Goal: Transaction & Acquisition: Obtain resource

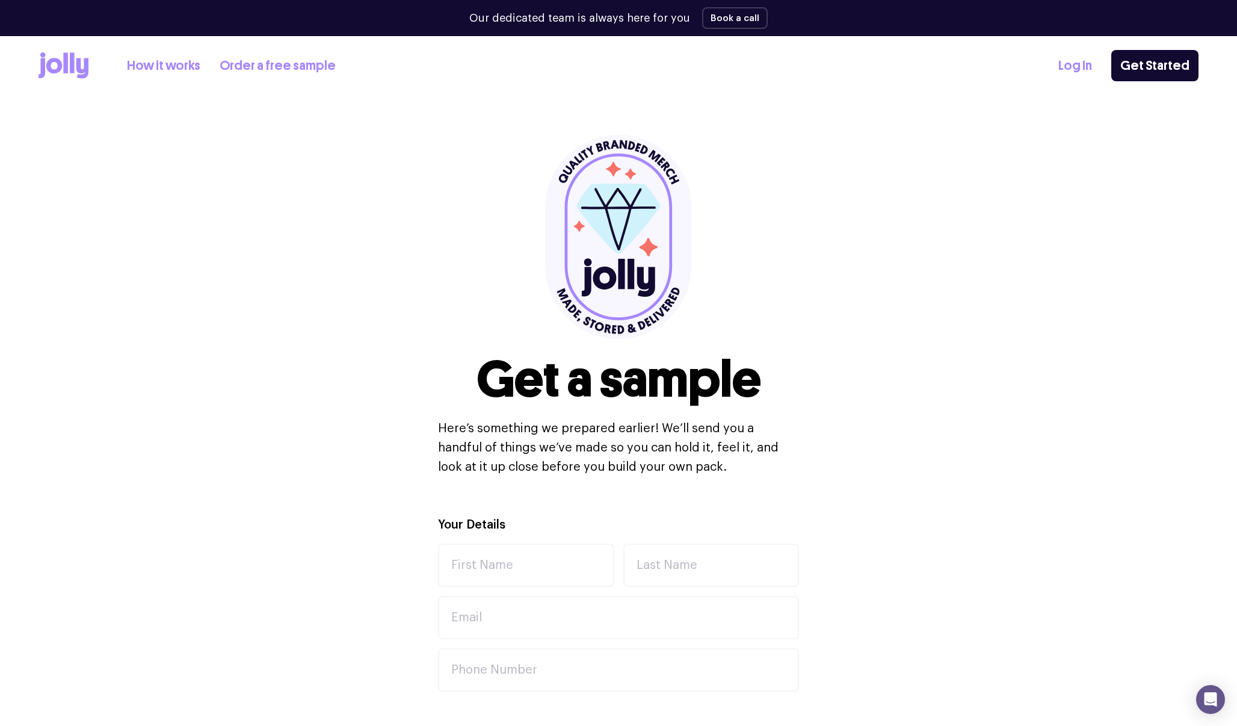
click at [272, 63] on link "Order a free sample" at bounding box center [278, 66] width 116 height 20
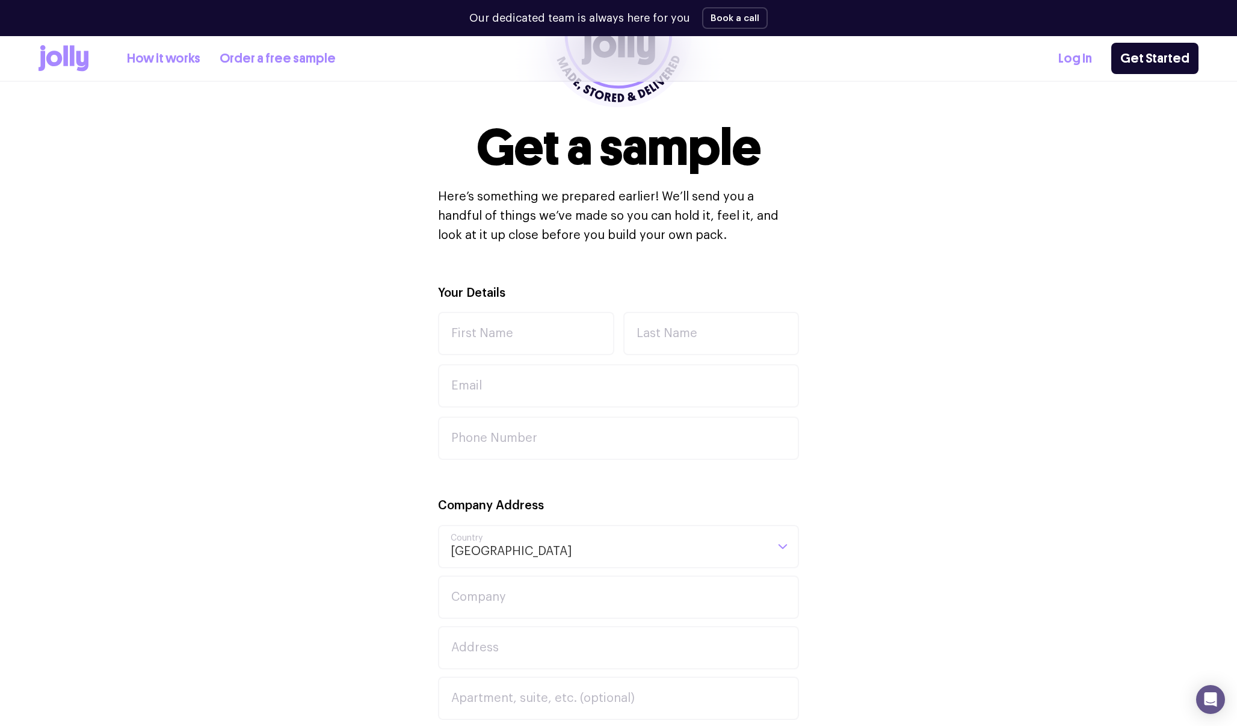
scroll to position [122, 0]
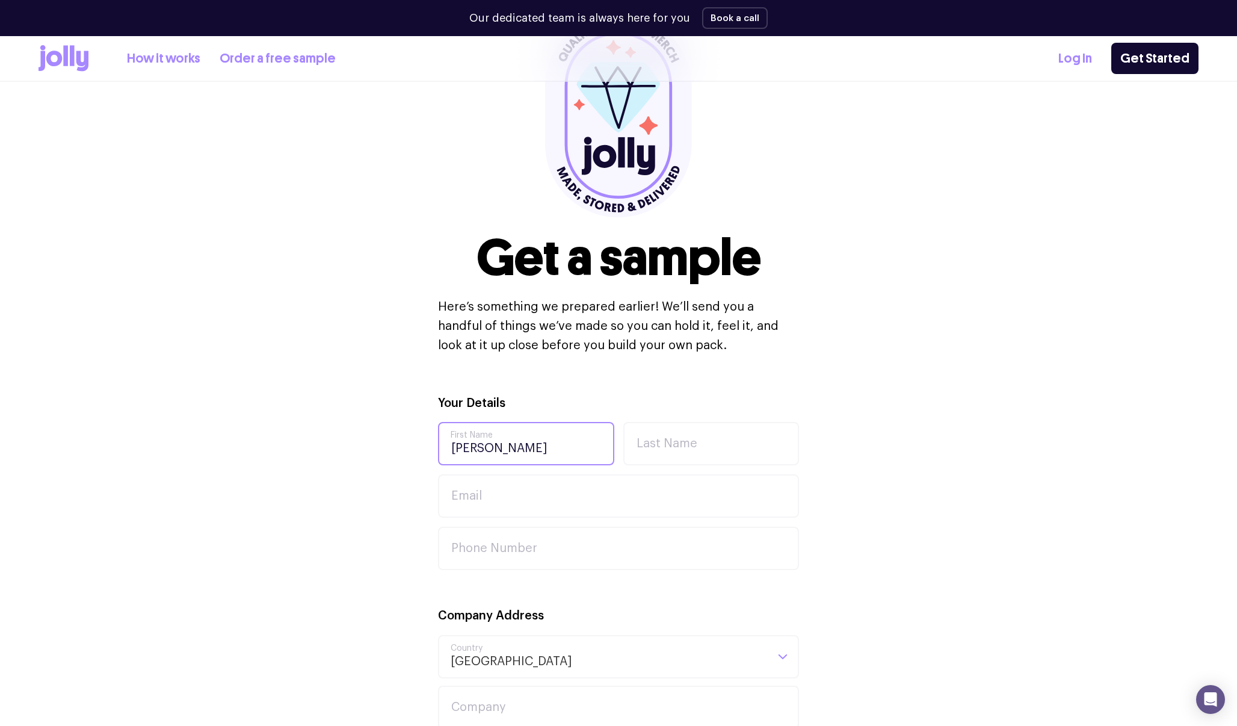
type input "[PERSON_NAME]"
type input "[EMAIL_ADDRESS][DOMAIN_NAME]"
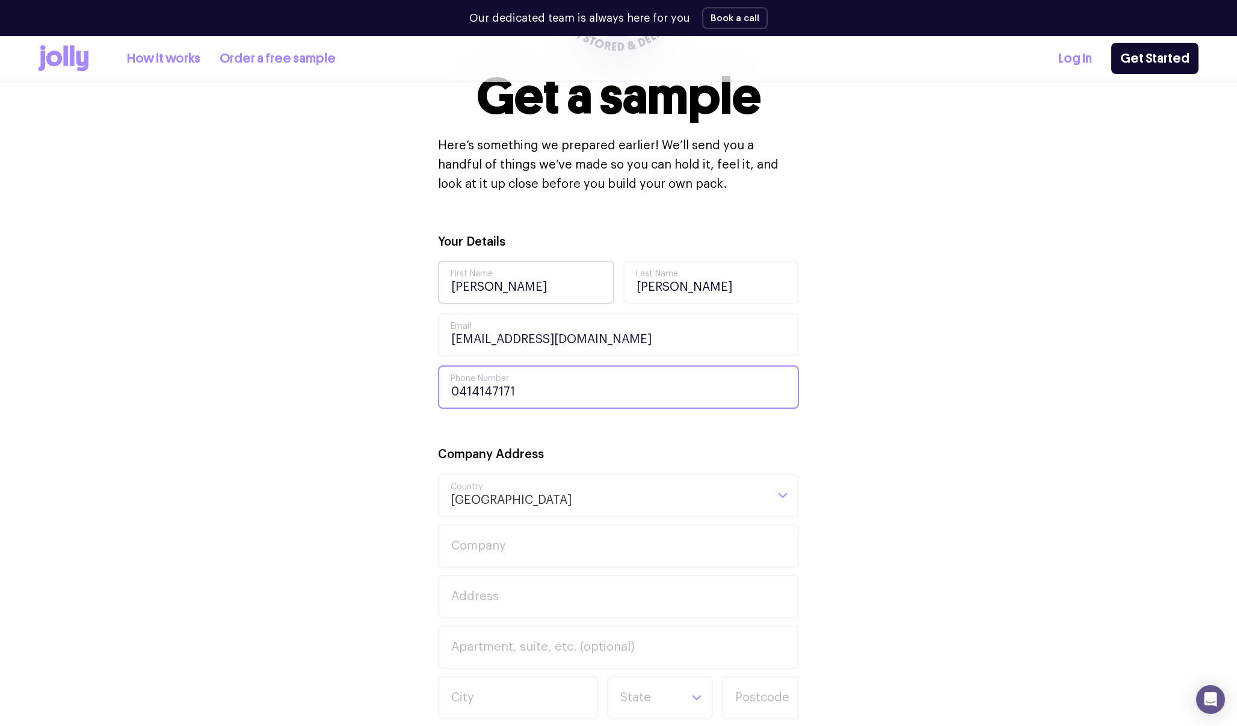
scroll to position [304, 0]
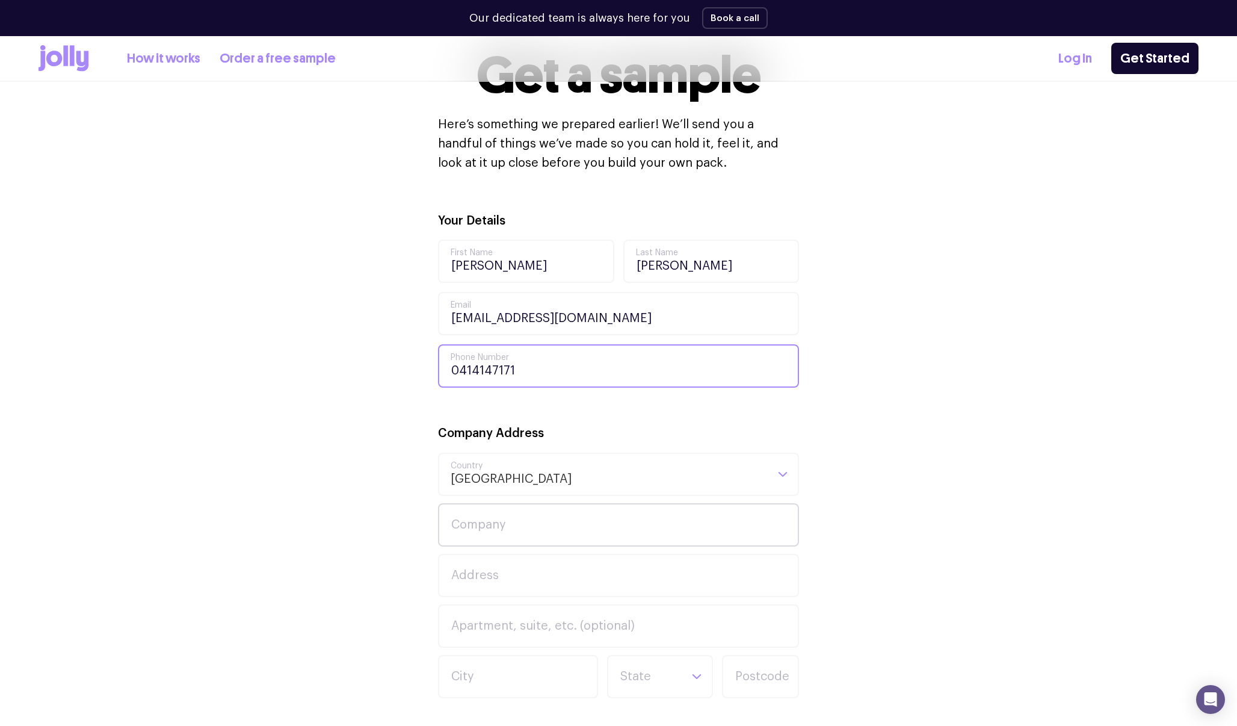
type input "0414147171"
type input "Sirius"
type input "[STREET_ADDRESS]"
type input "S"
type input "The Rocks"
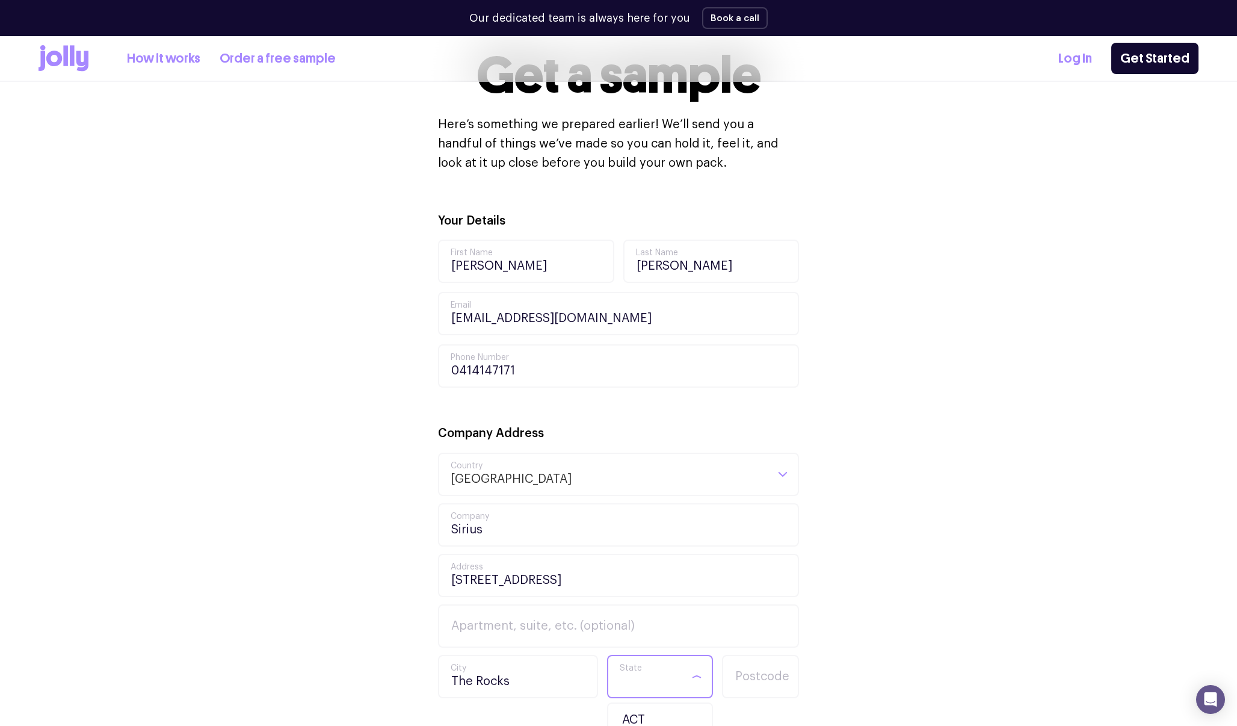
click at [648, 683] on input "Search for option" at bounding box center [649, 676] width 61 height 41
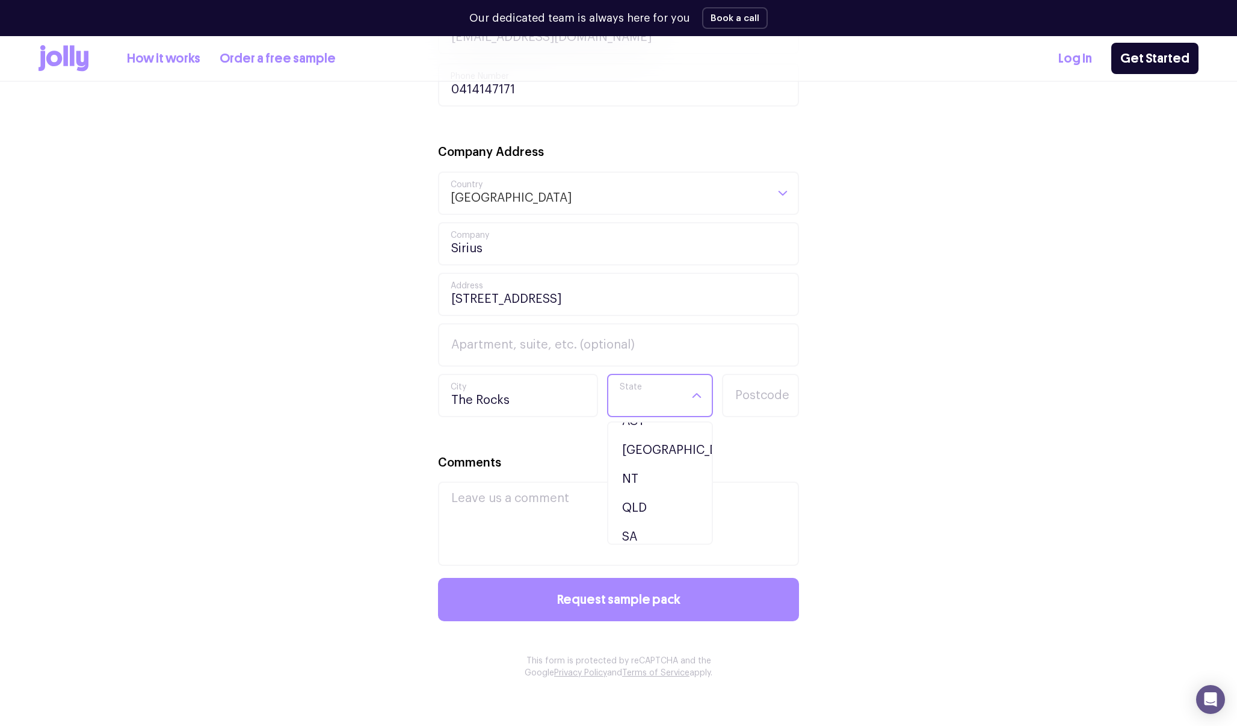
scroll to position [24, 0]
click at [654, 441] on li "[GEOGRAPHIC_DATA]" at bounding box center [660, 443] width 100 height 29
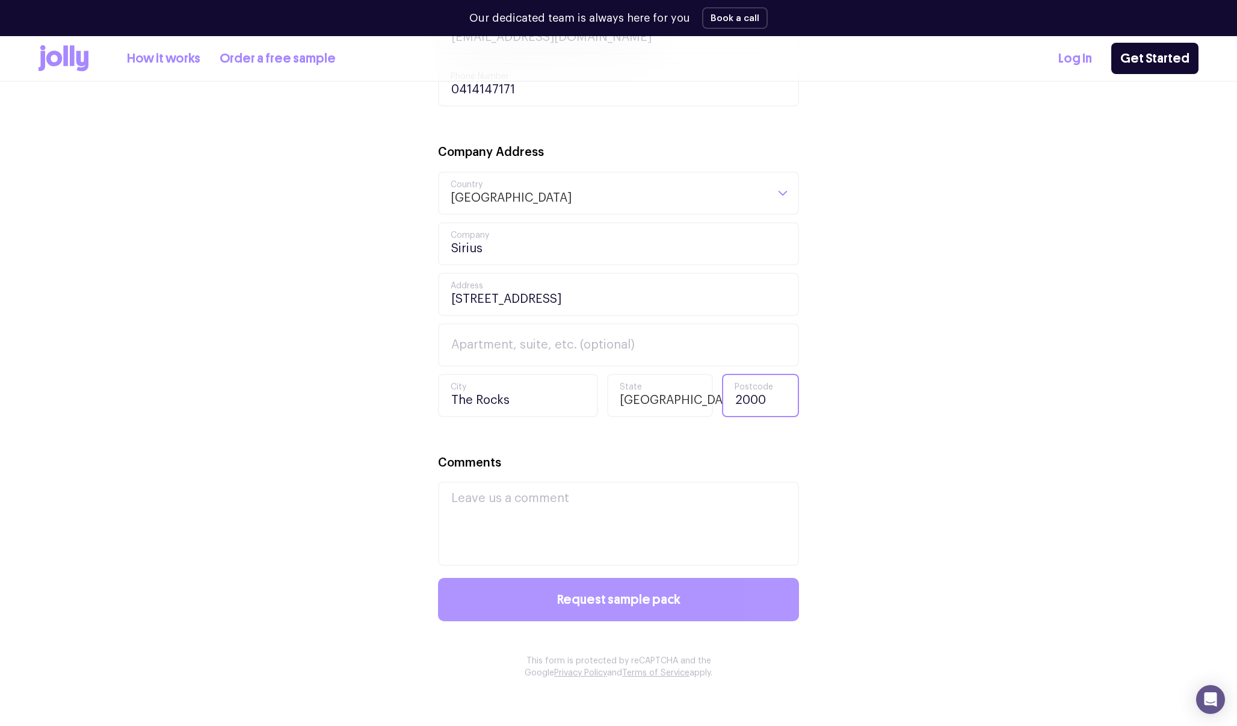
type input "2000"
click at [694, 594] on button "Request sample pack" at bounding box center [618, 599] width 361 height 43
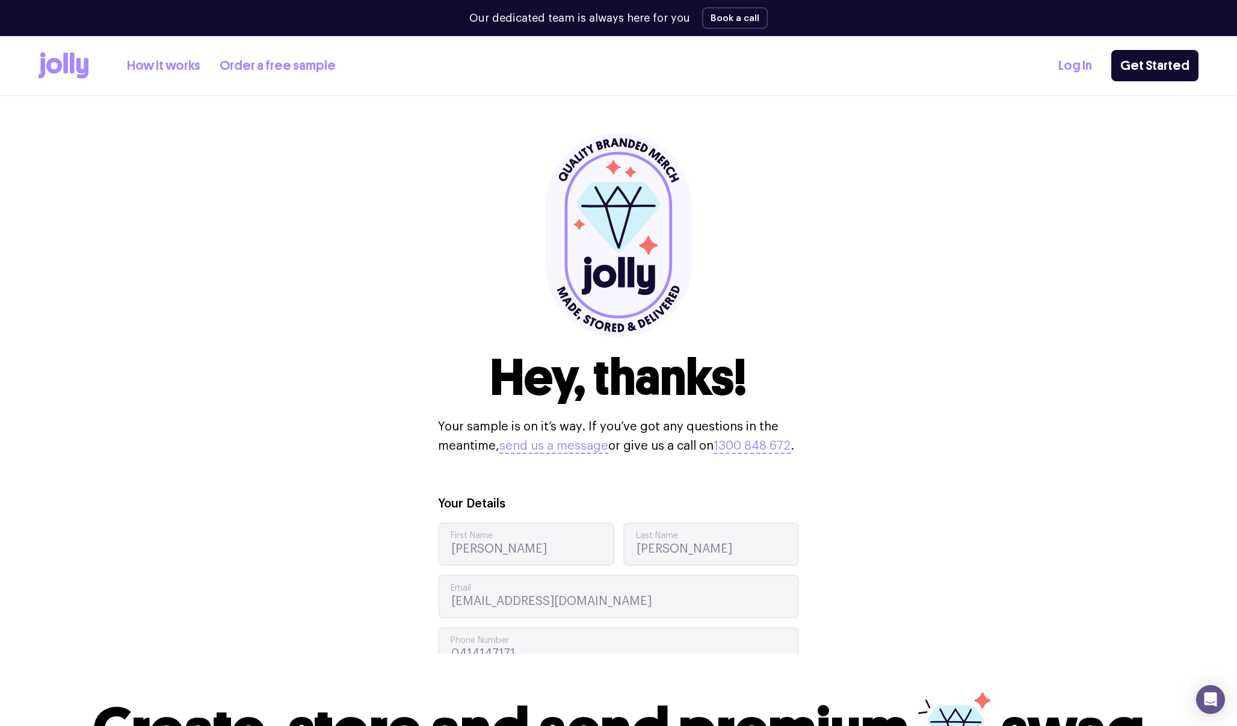
scroll to position [0, 0]
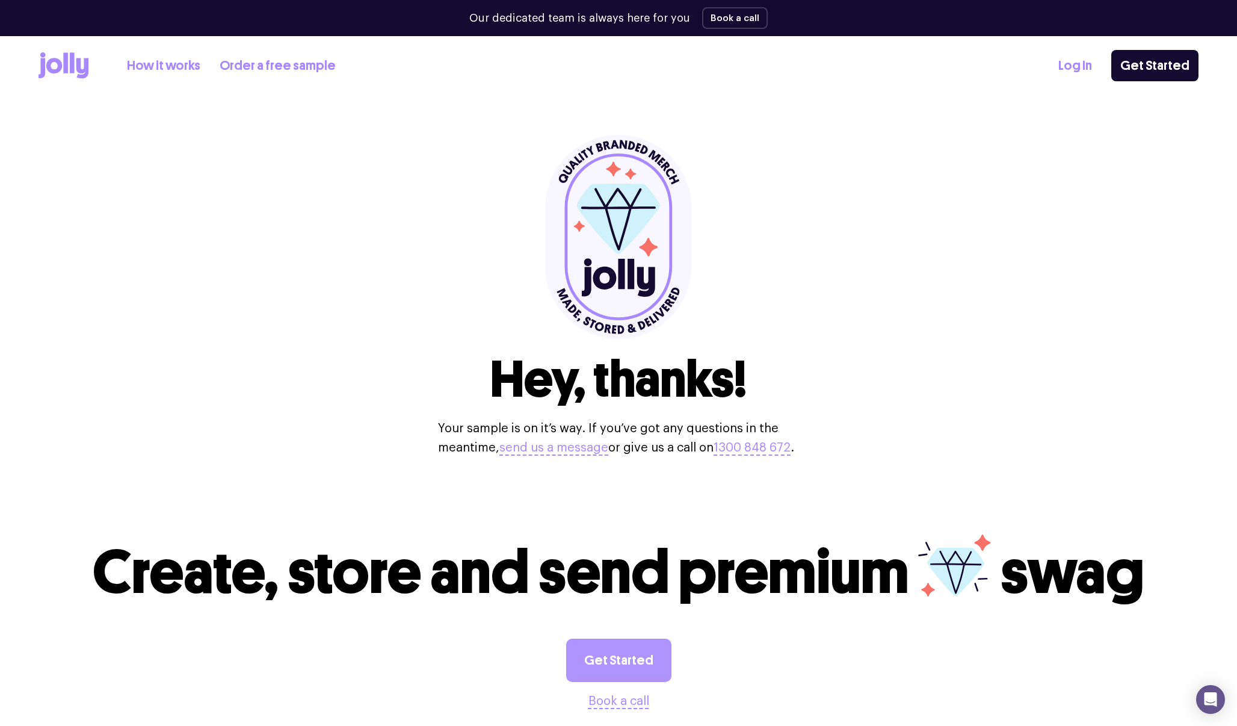
click at [635, 661] on link "Get Started" at bounding box center [618, 659] width 105 height 43
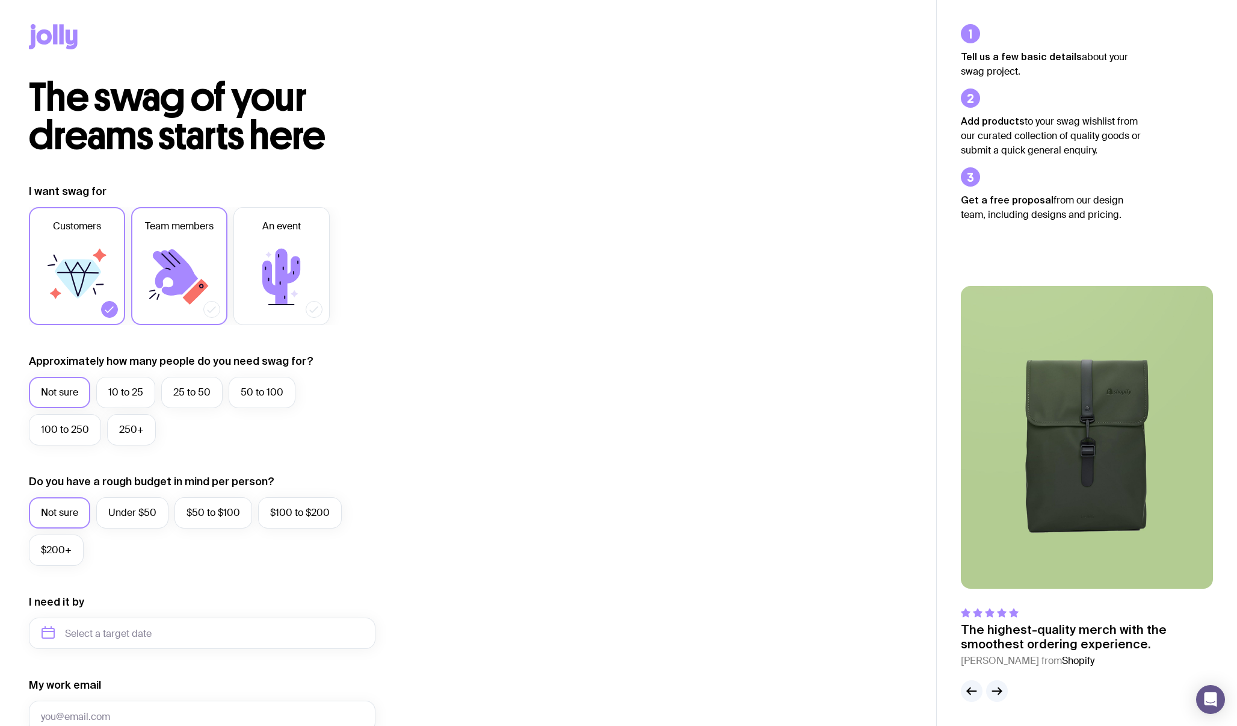
click at [170, 275] on icon at bounding box center [175, 272] width 45 height 46
click at [0, 0] on input "Team members" at bounding box center [0, 0] width 0 height 0
click at [288, 268] on icon at bounding box center [281, 277] width 72 height 72
click at [0, 0] on input "An event" at bounding box center [0, 0] width 0 height 0
click at [86, 282] on icon at bounding box center [78, 278] width 46 height 39
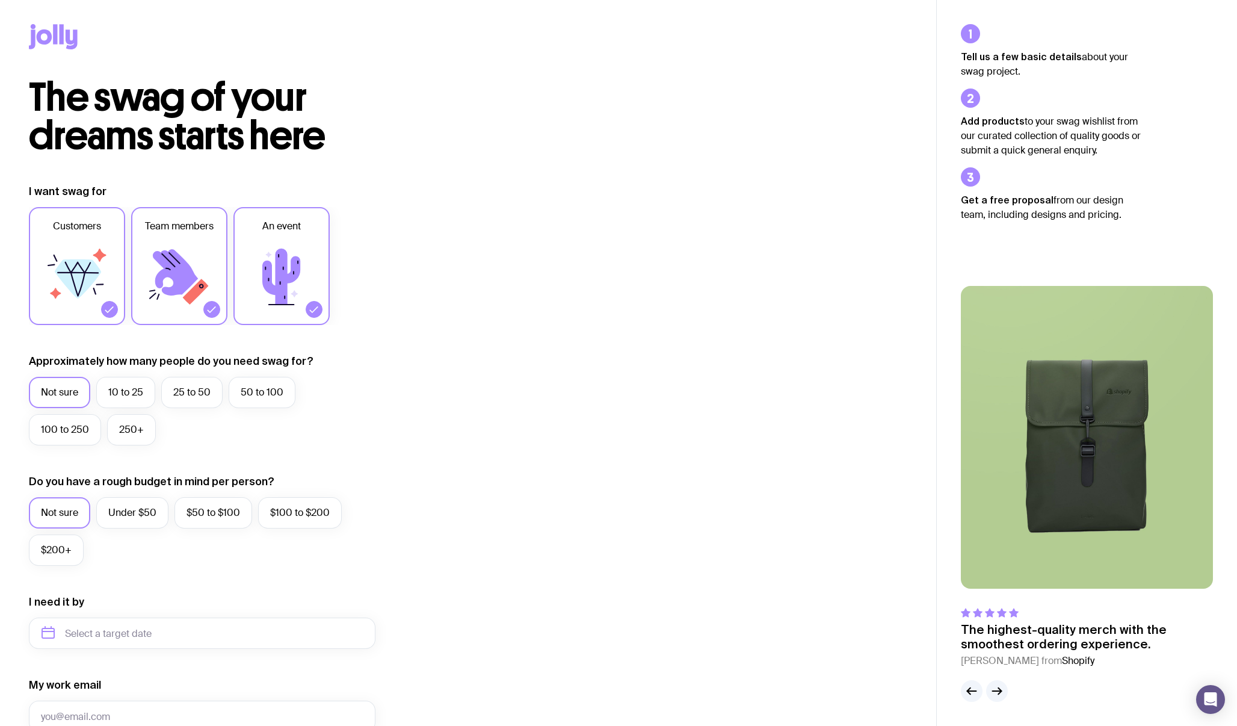
click at [0, 0] on input "Customers" at bounding box center [0, 0] width 0 height 0
click at [141, 394] on label "10 to 25" at bounding box center [125, 392] width 59 height 31
click at [0, 0] on input "10 to 25" at bounding box center [0, 0] width 0 height 0
click at [61, 552] on label "$200+" at bounding box center [56, 549] width 55 height 31
click at [0, 0] on input "$200+" at bounding box center [0, 0] width 0 height 0
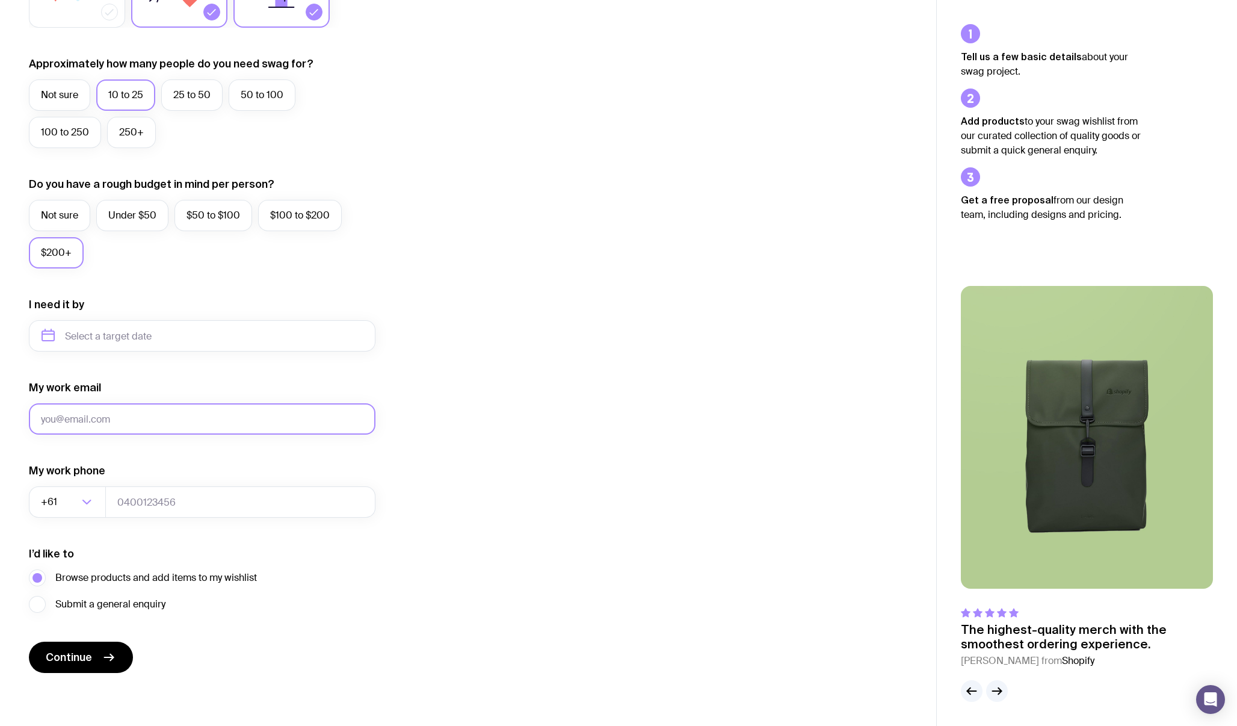
scroll to position [297, 0]
click at [106, 660] on icon "submit" at bounding box center [109, 657] width 14 height 14
click at [179, 522] on form "I want swag for Customers Team members An event Approximately how many people d…" at bounding box center [202, 280] width 347 height 786
click at [166, 414] on input "j@jcom" at bounding box center [202, 418] width 347 height 31
type input "j@jcom.com"
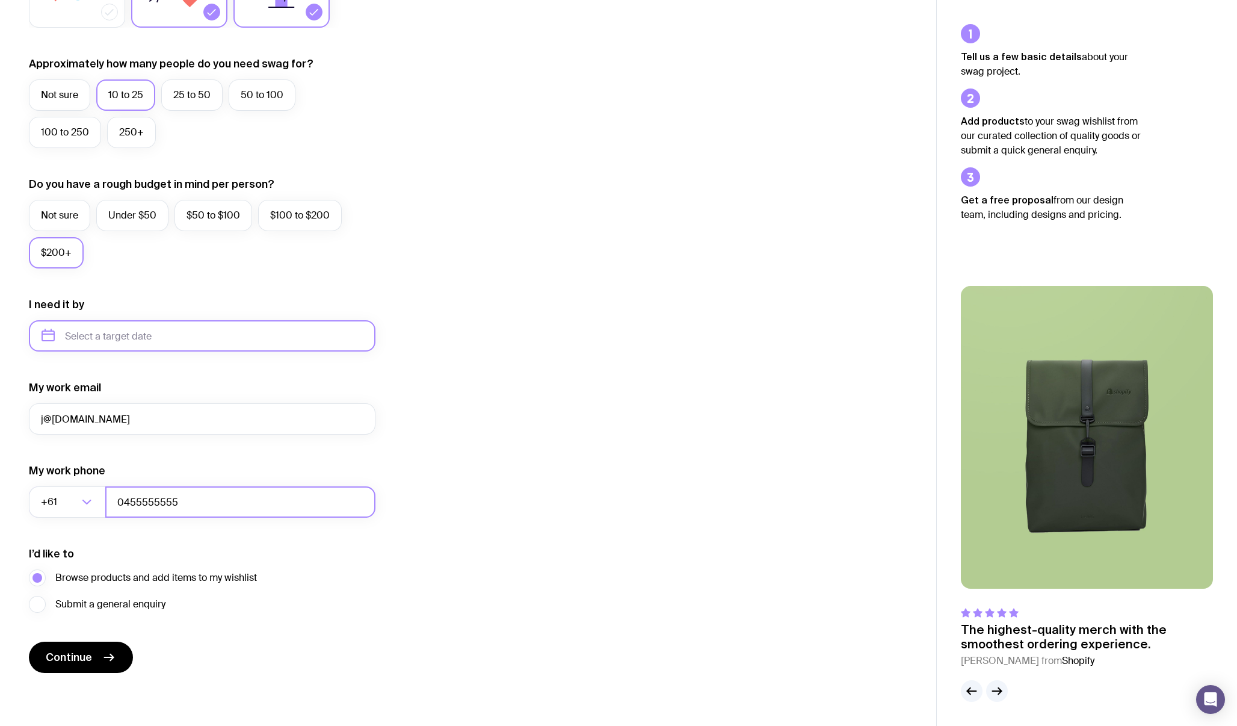
type input "0455555555"
click at [241, 348] on input "text" at bounding box center [202, 335] width 347 height 31
click at [171, 476] on button "Dec" at bounding box center [155, 484] width 44 height 24
type input "December 2025"
click at [93, 659] on button "Continue" at bounding box center [81, 656] width 104 height 31
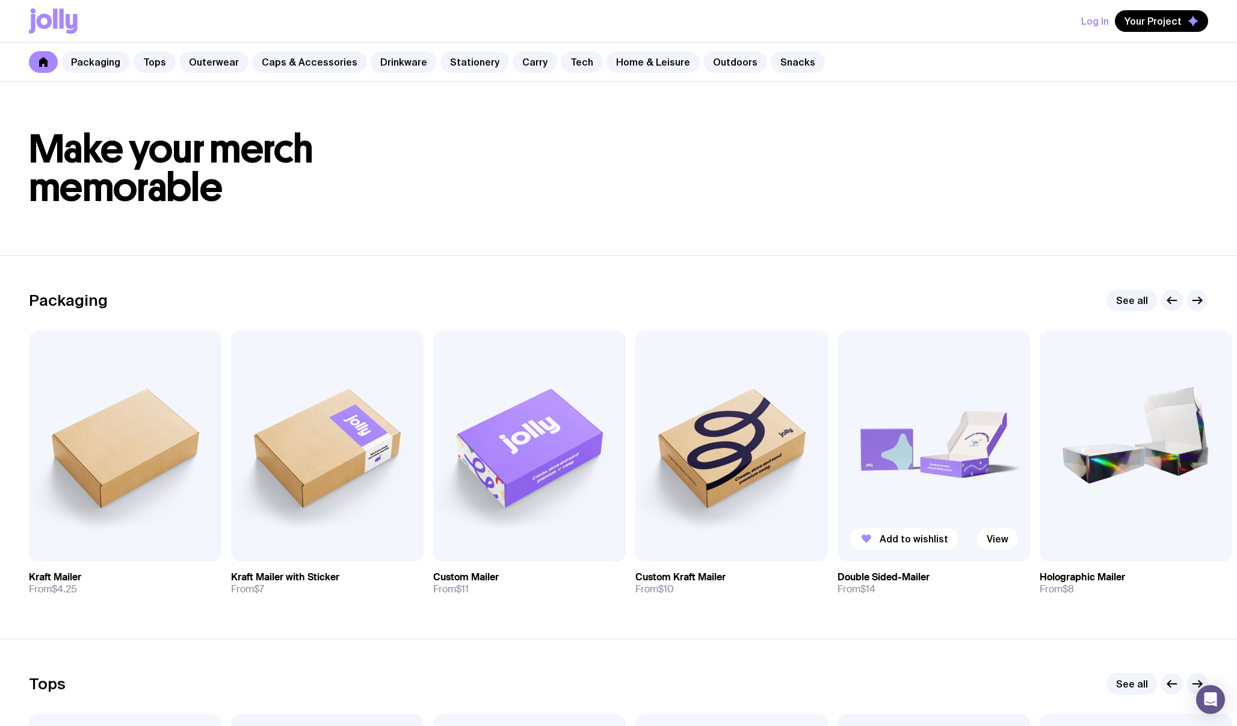
click at [957, 422] on img at bounding box center [933, 445] width 193 height 231
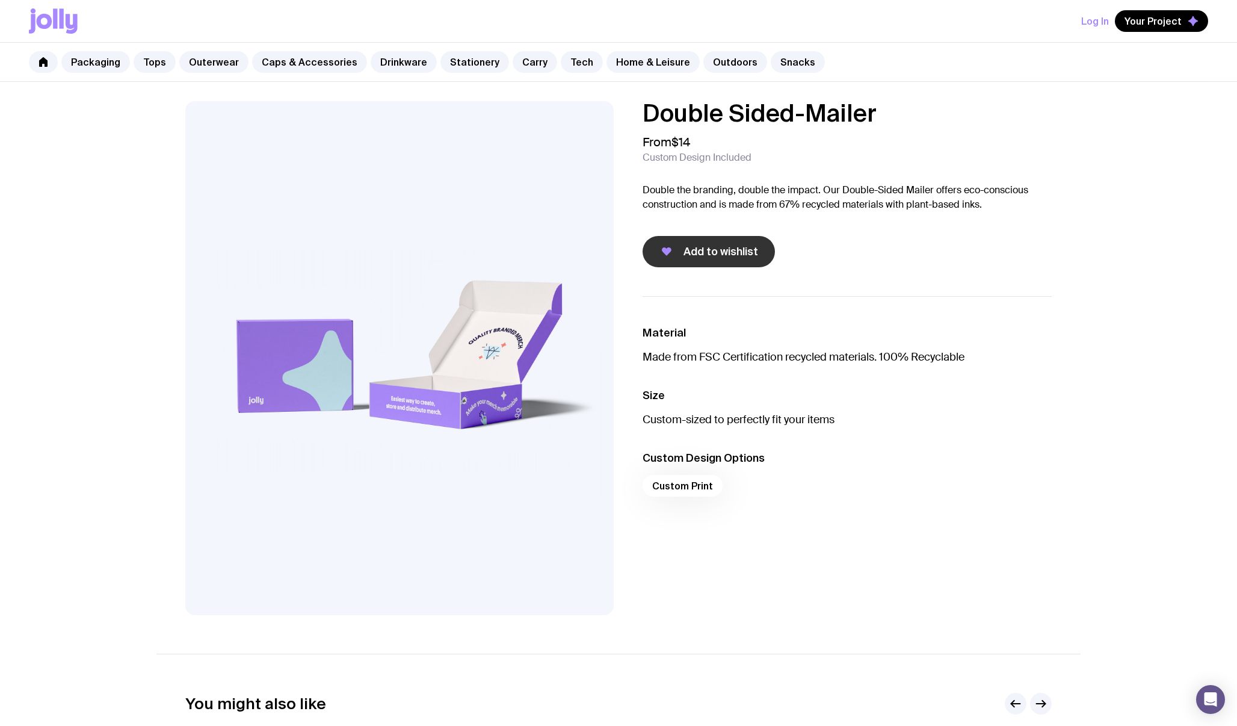
click at [698, 250] on span "Add to wishlist" at bounding box center [720, 251] width 75 height 14
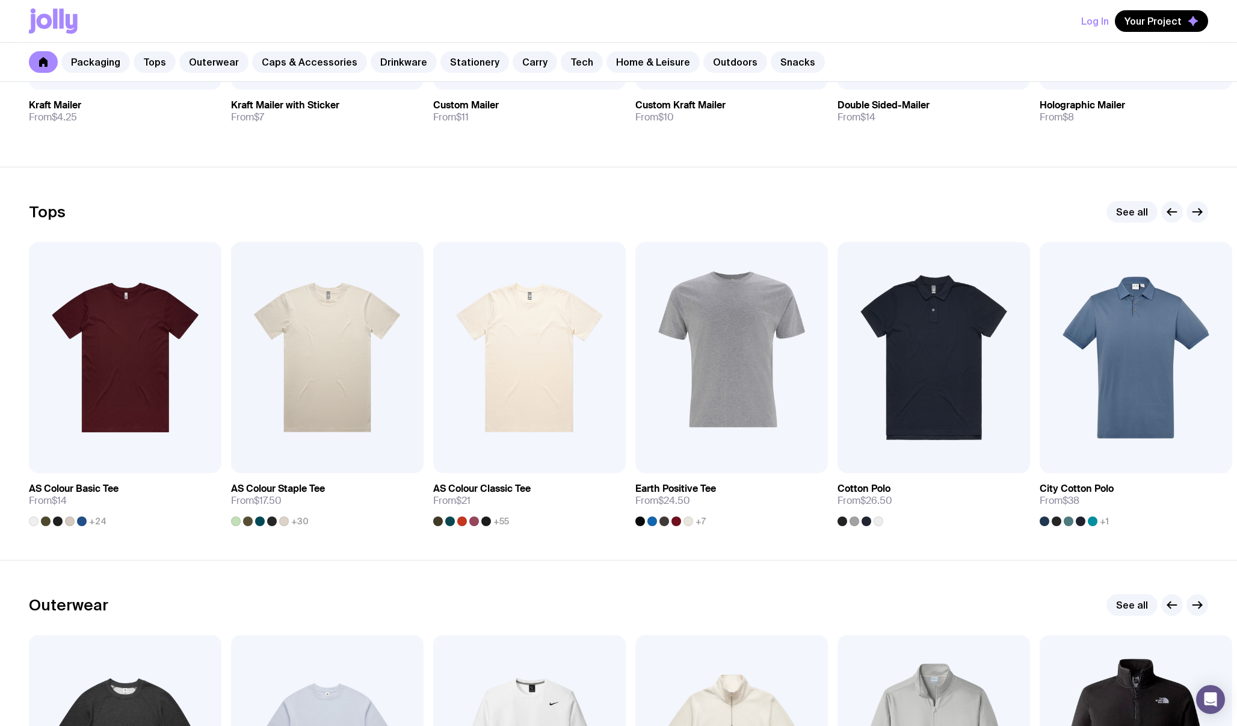
scroll to position [478, 0]
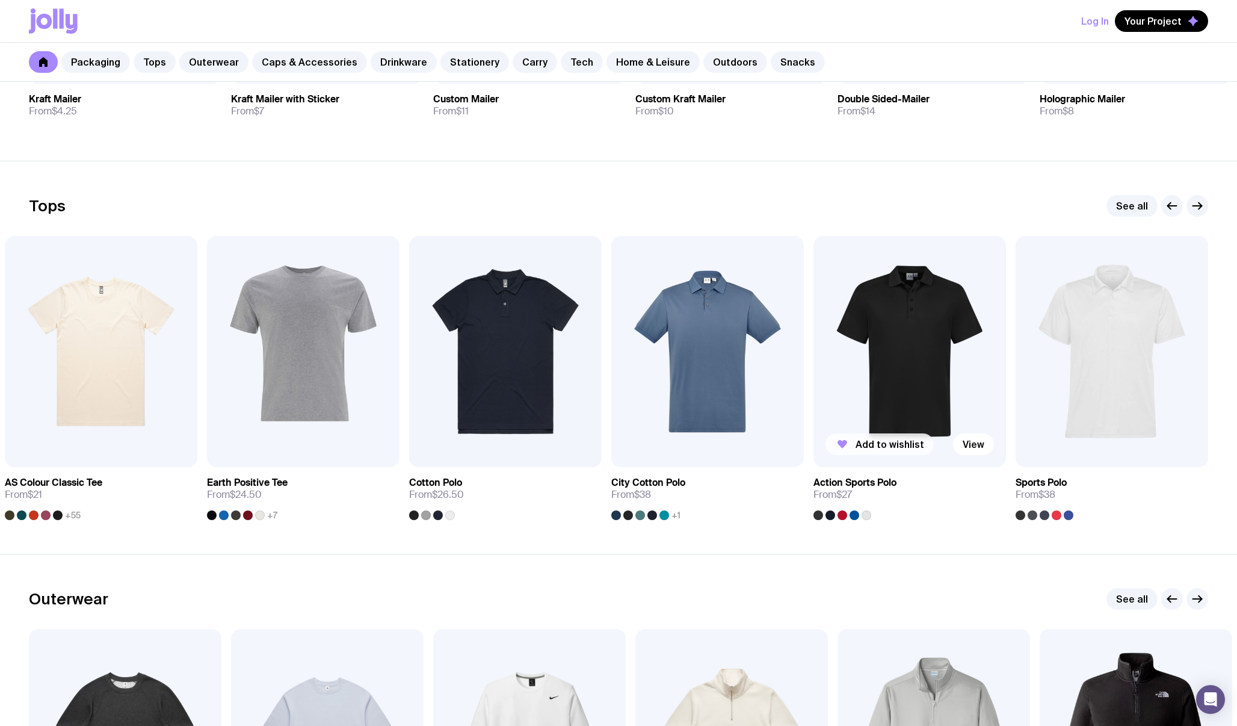
click at [890, 439] on span "Add to wishlist" at bounding box center [889, 444] width 69 height 12
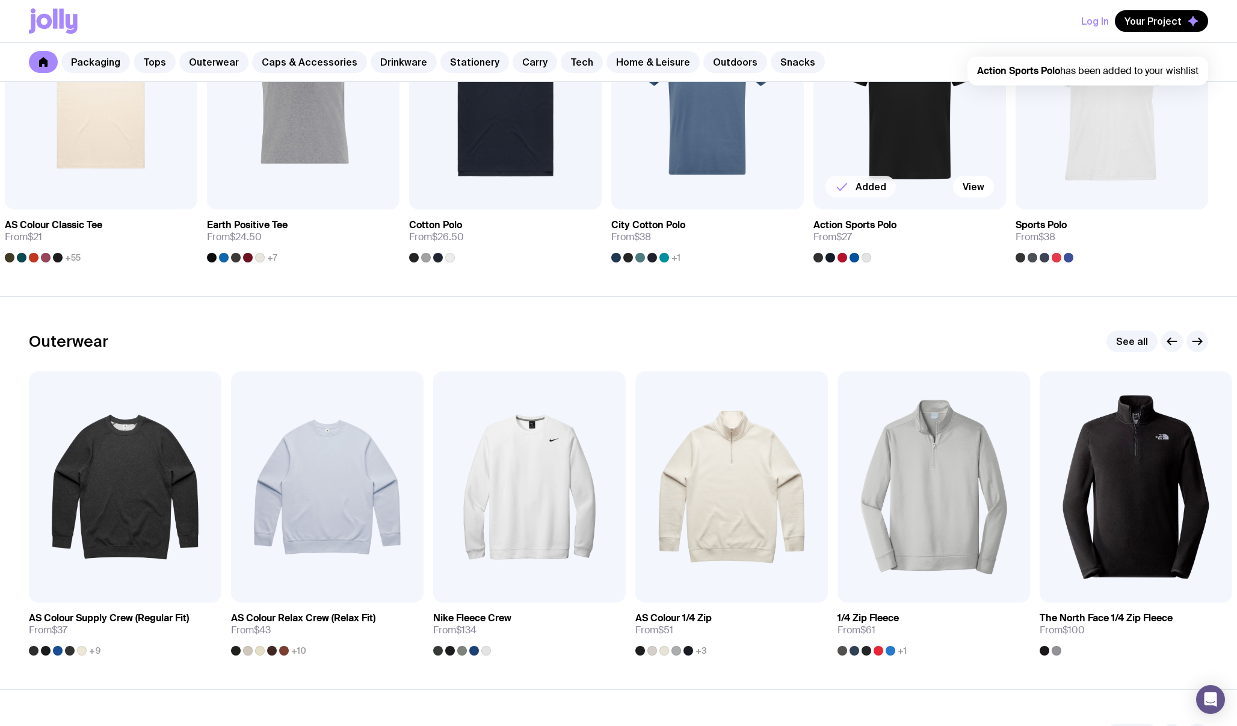
scroll to position [753, 0]
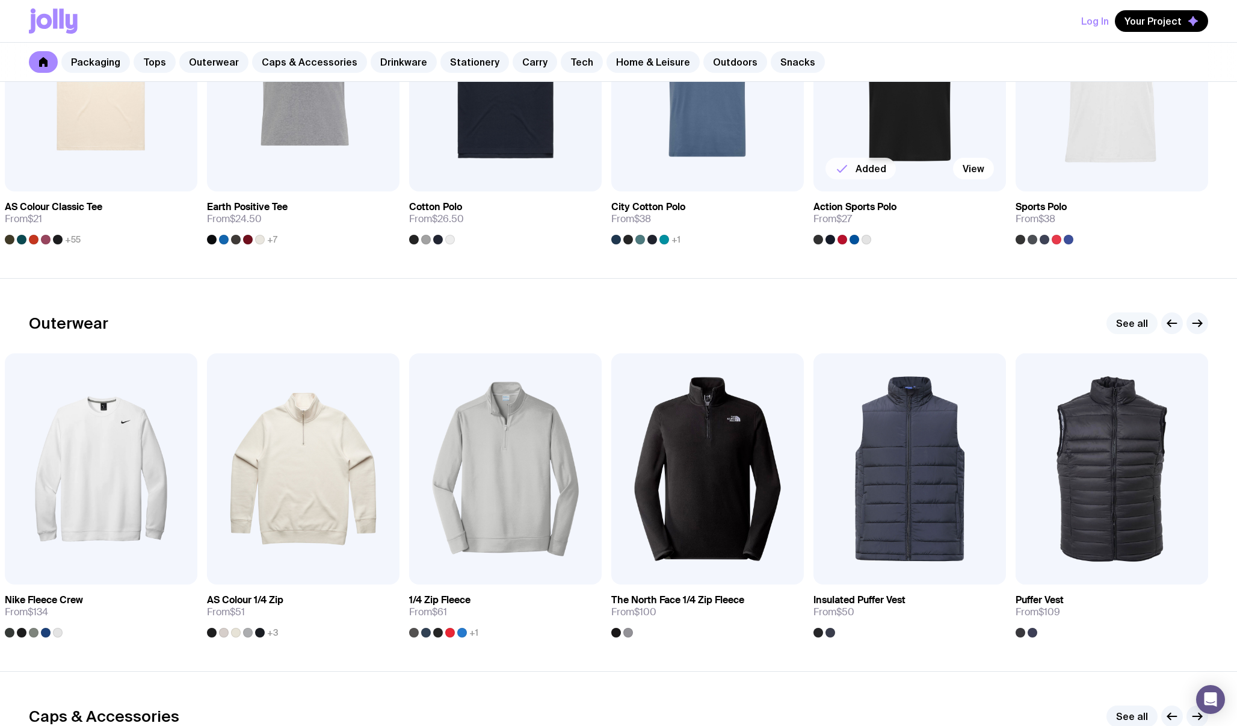
click at [1138, 324] on link "See all" at bounding box center [1131, 323] width 51 height 22
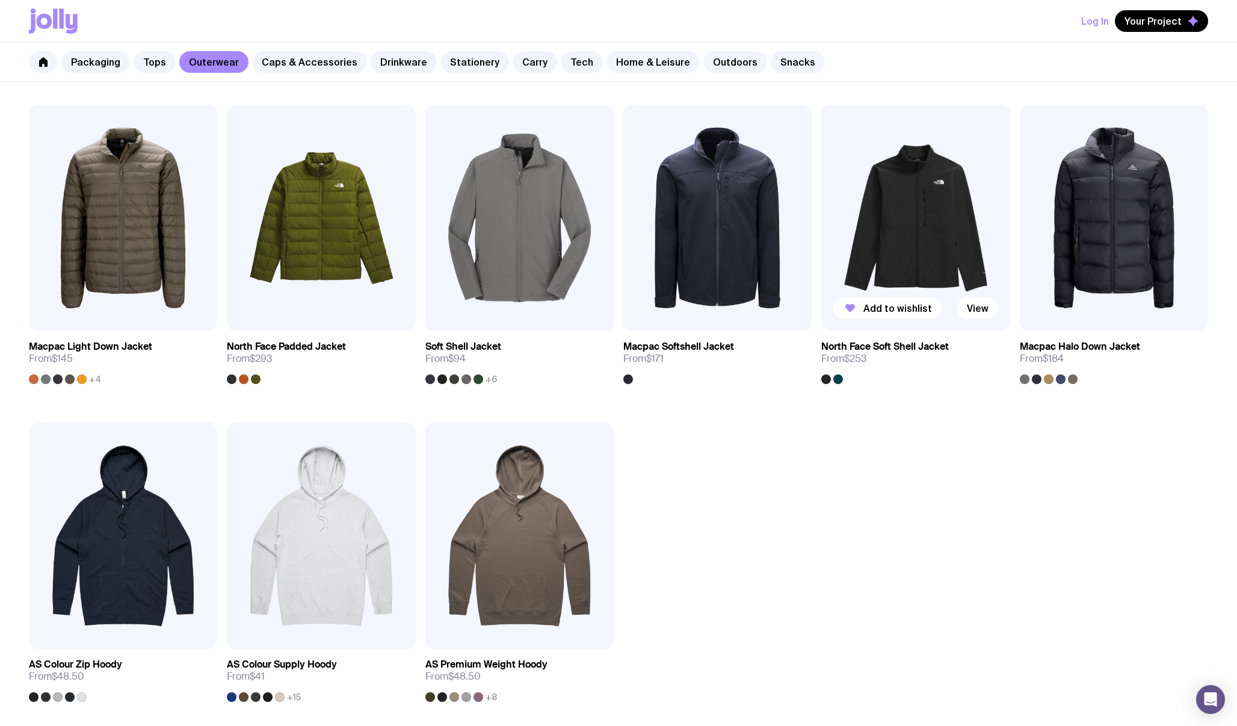
scroll to position [844, 0]
click at [308, 58] on link "Caps & Accessories" at bounding box center [309, 62] width 115 height 22
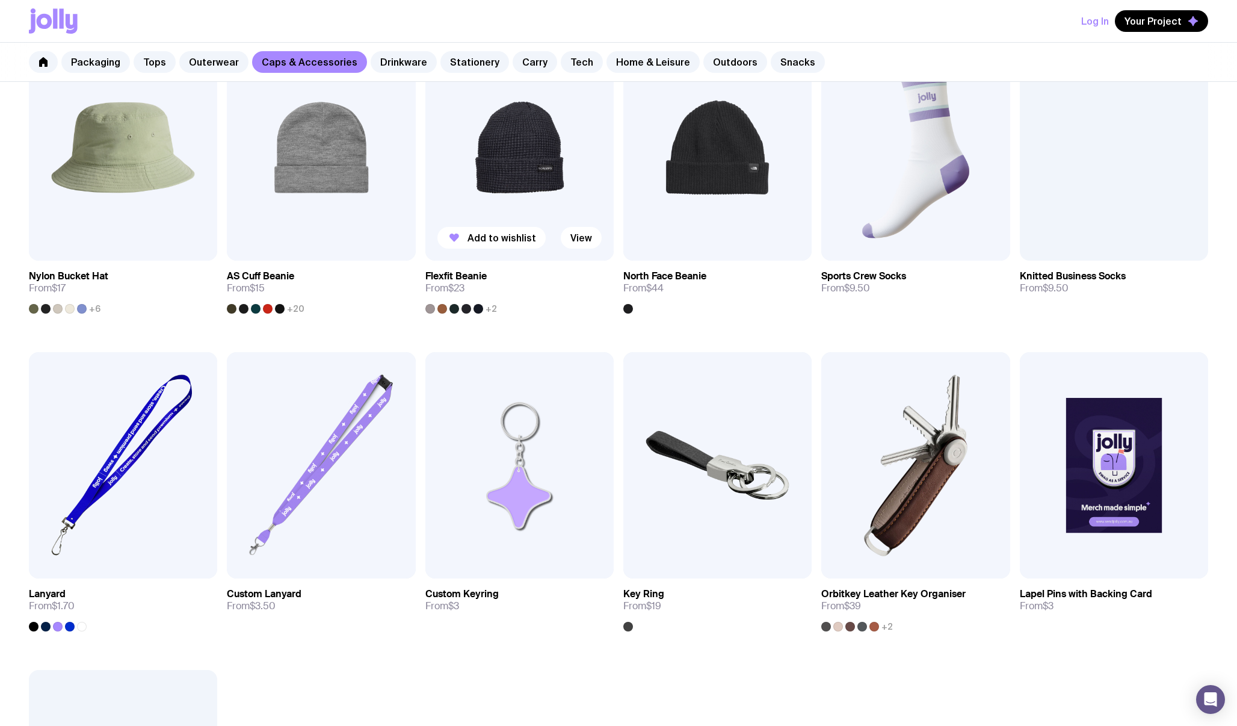
scroll to position [931, 0]
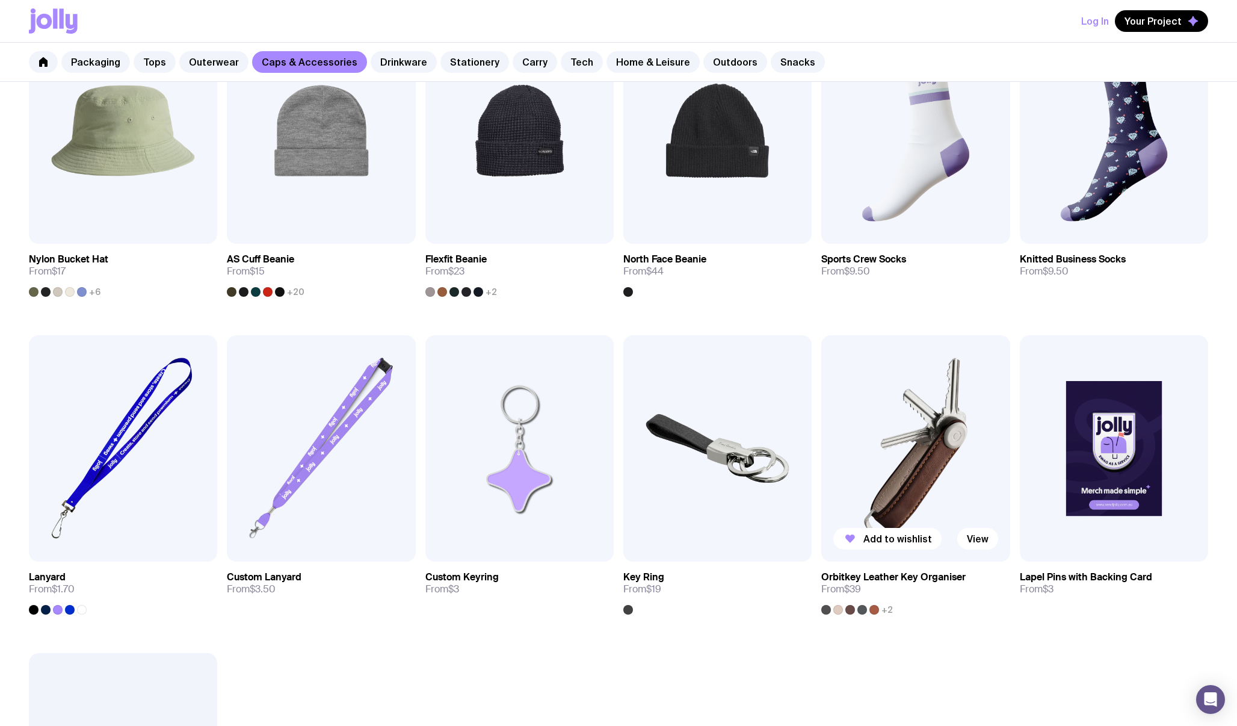
click at [914, 429] on img at bounding box center [915, 448] width 188 height 226
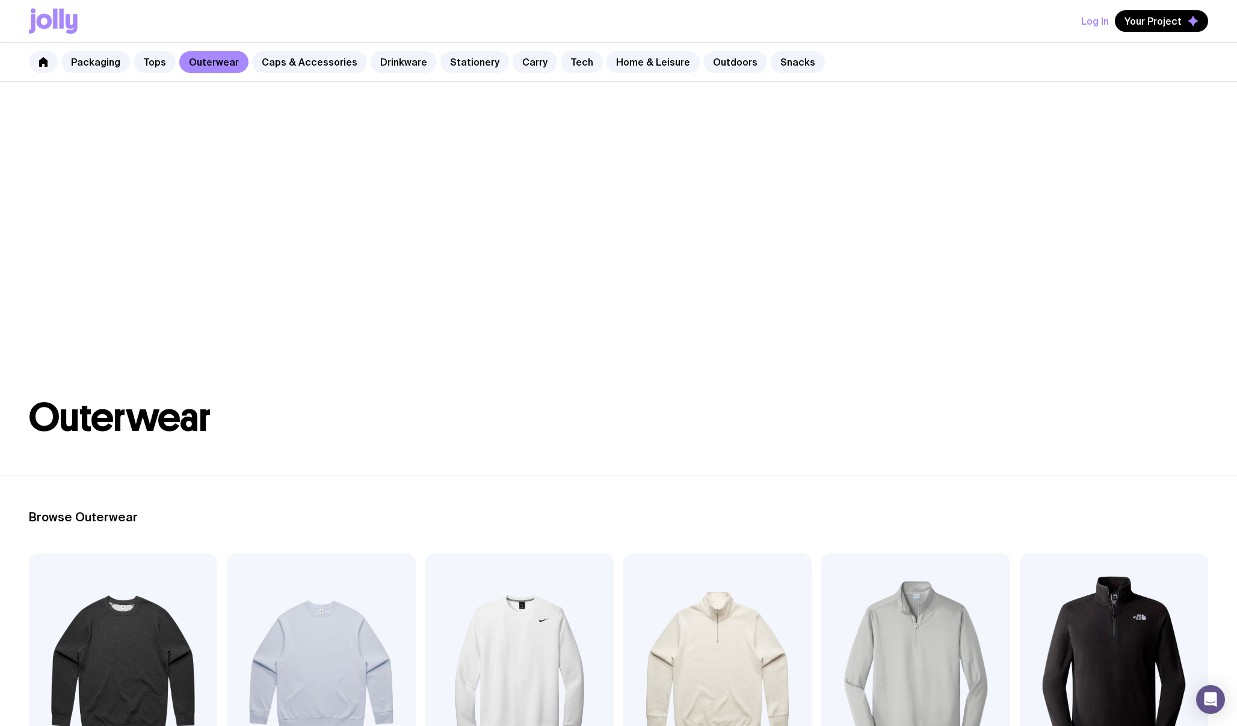
scroll to position [753, 0]
